Goal: Transaction & Acquisition: Purchase product/service

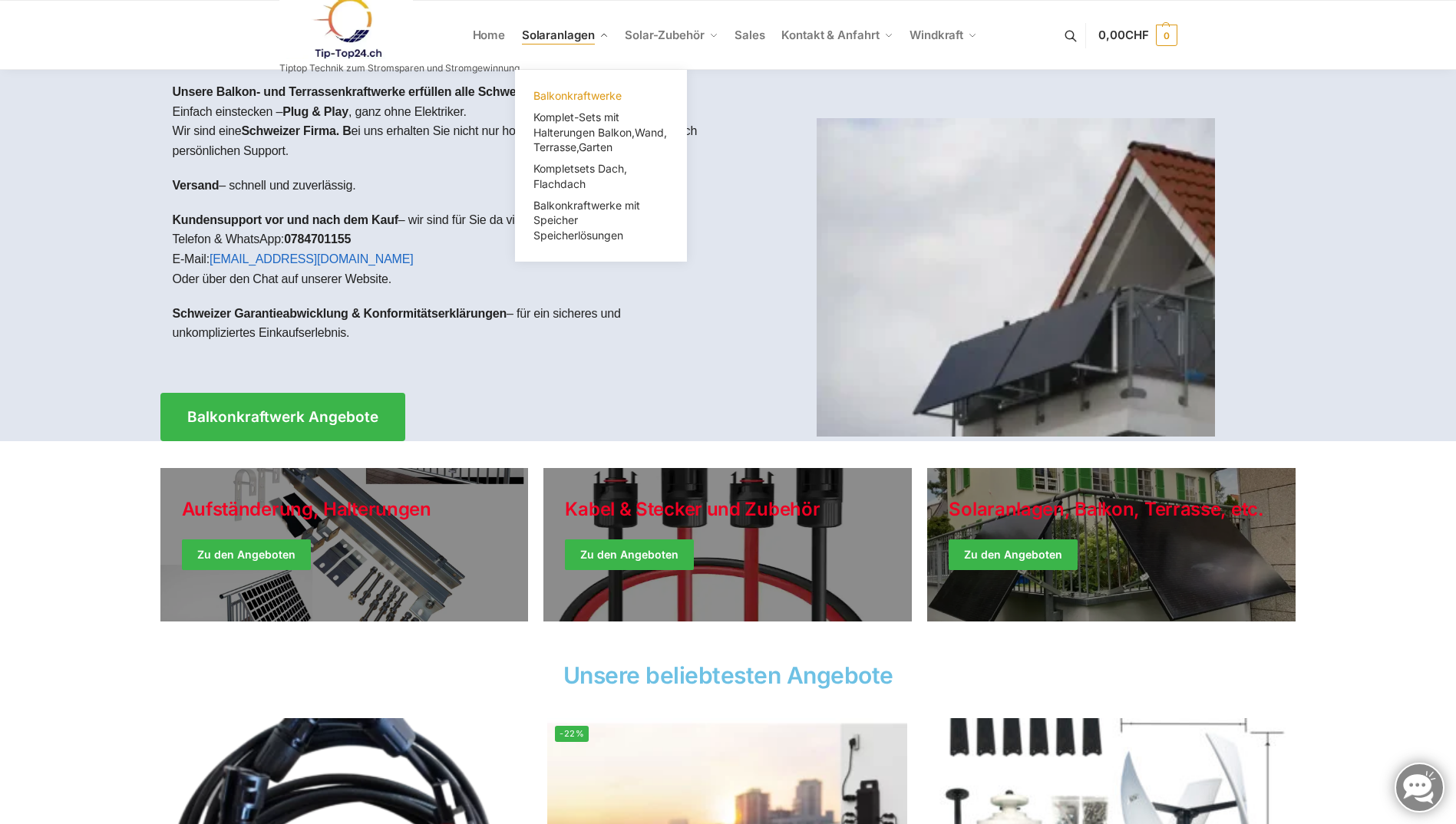
click at [604, 99] on span "Balkonkraftwerke" at bounding box center [577, 95] width 88 height 13
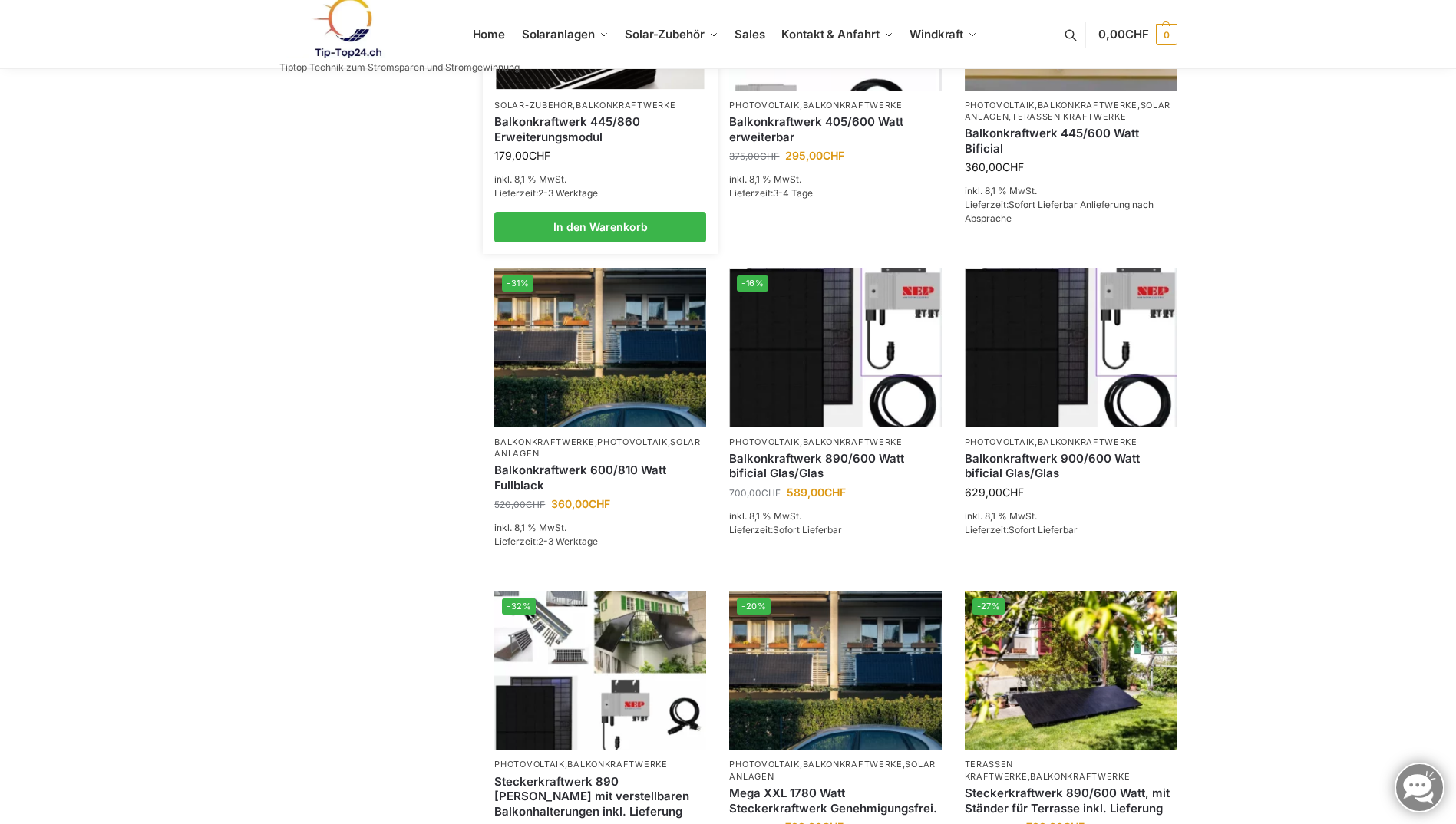
scroll to position [460, 0]
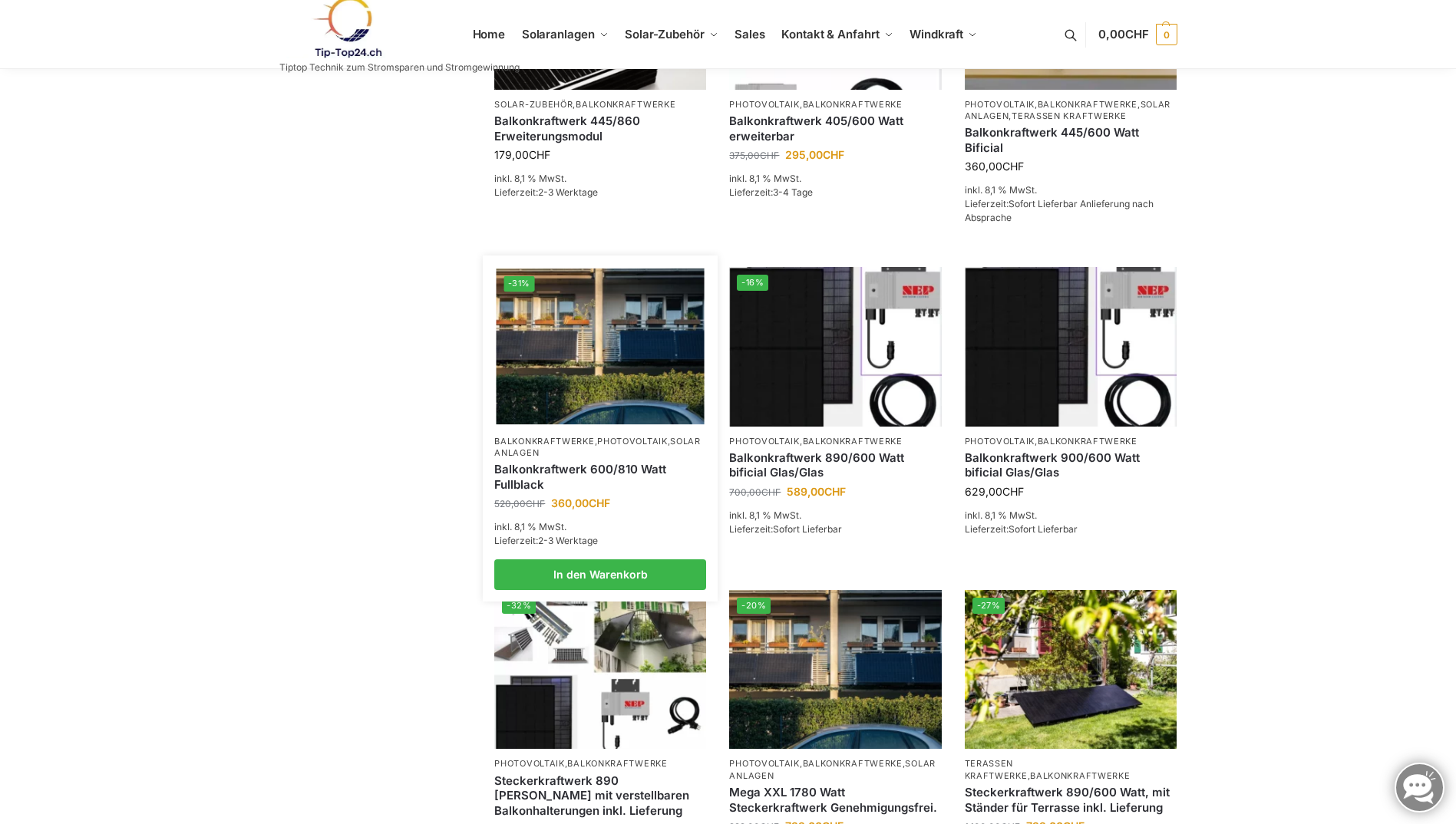
click at [581, 486] on link "Balkonkraftwerk 600/810 Watt Fullblack" at bounding box center [600, 477] width 212 height 30
